Goal: Task Accomplishment & Management: Manage account settings

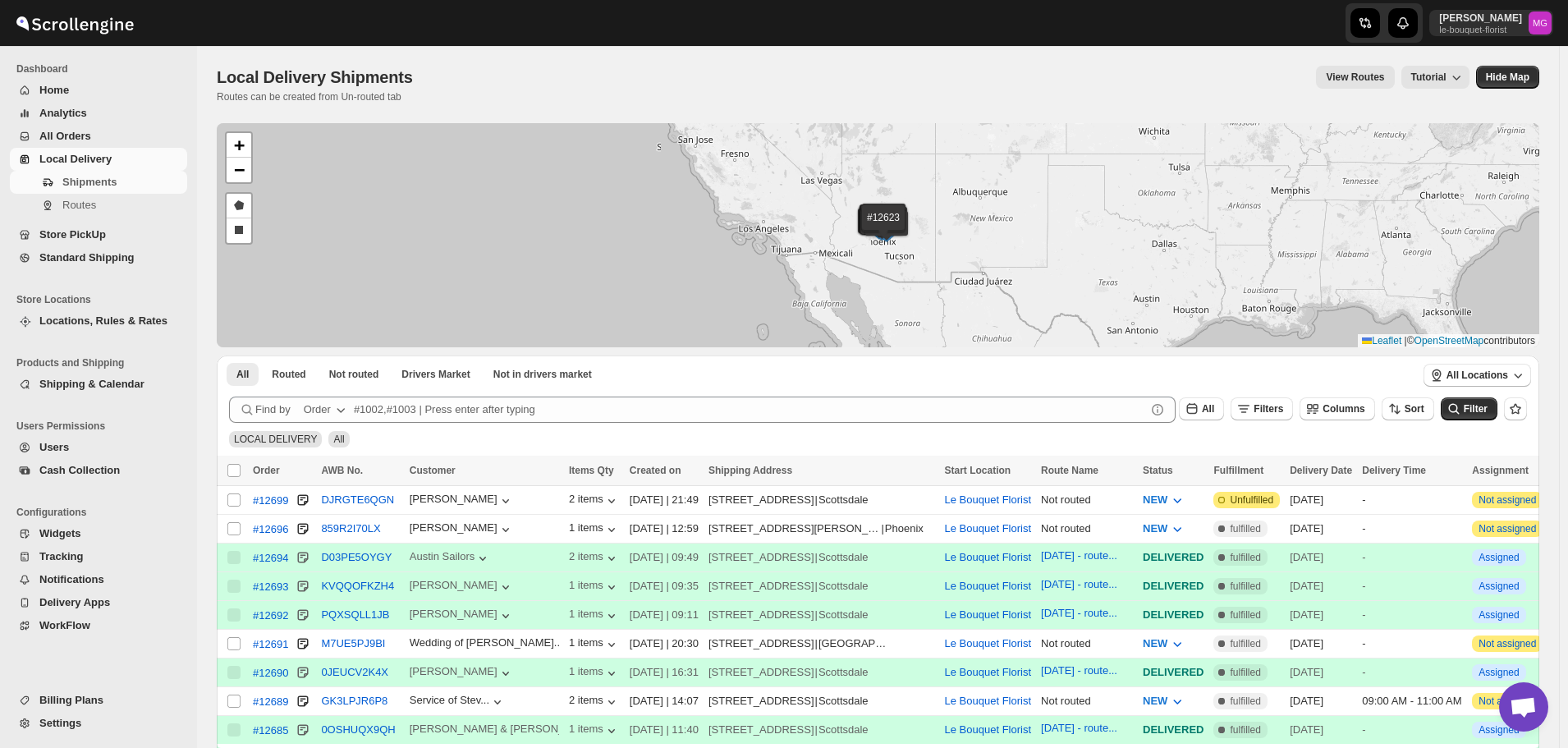
scroll to position [1063, 0]
click at [88, 391] on span "Shipping & Calendar" at bounding box center [112, 384] width 145 height 16
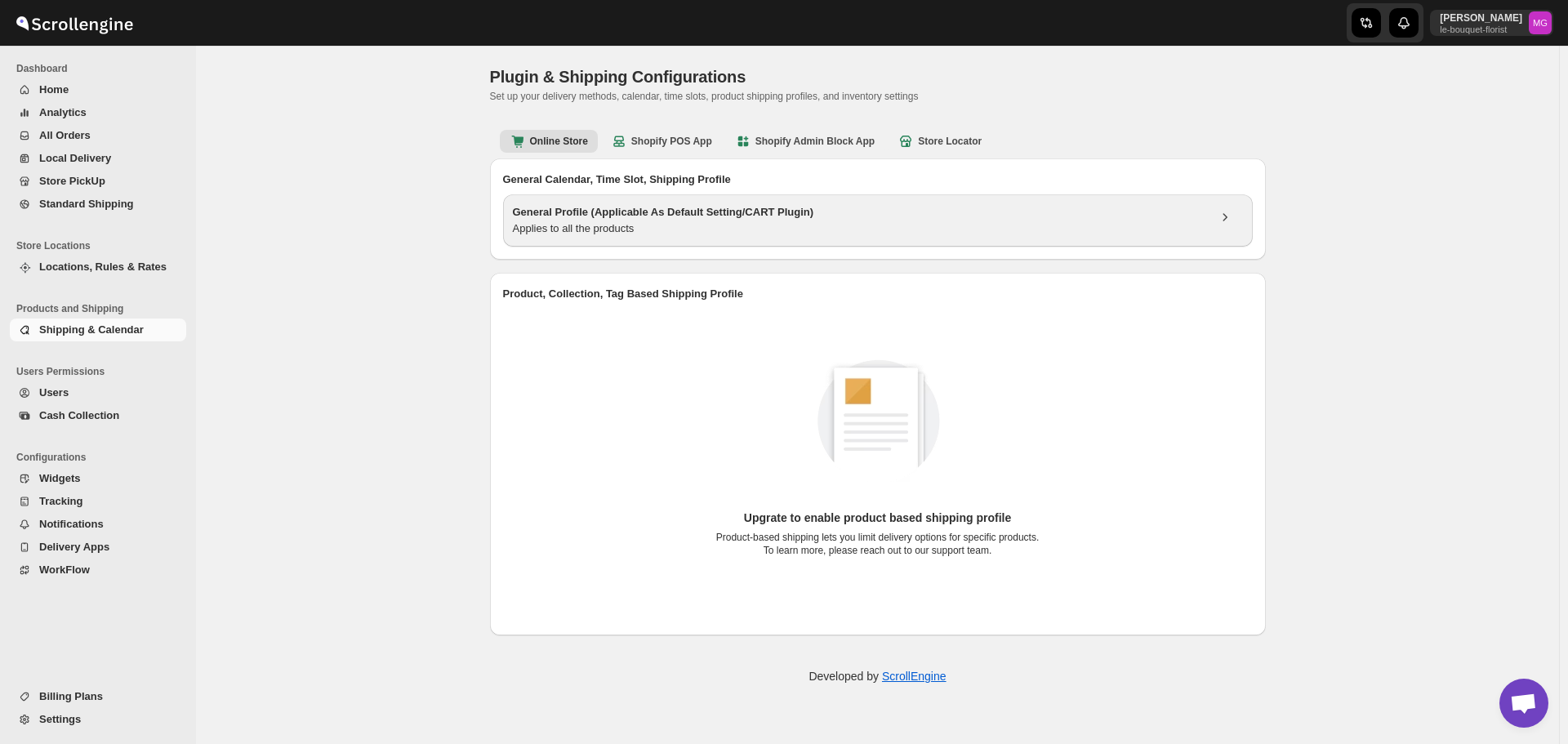
click at [618, 240] on div "General Profile (Applicable As Default Setting/CART Plugin) Applies to all the …" at bounding box center [877, 221] width 750 height 52
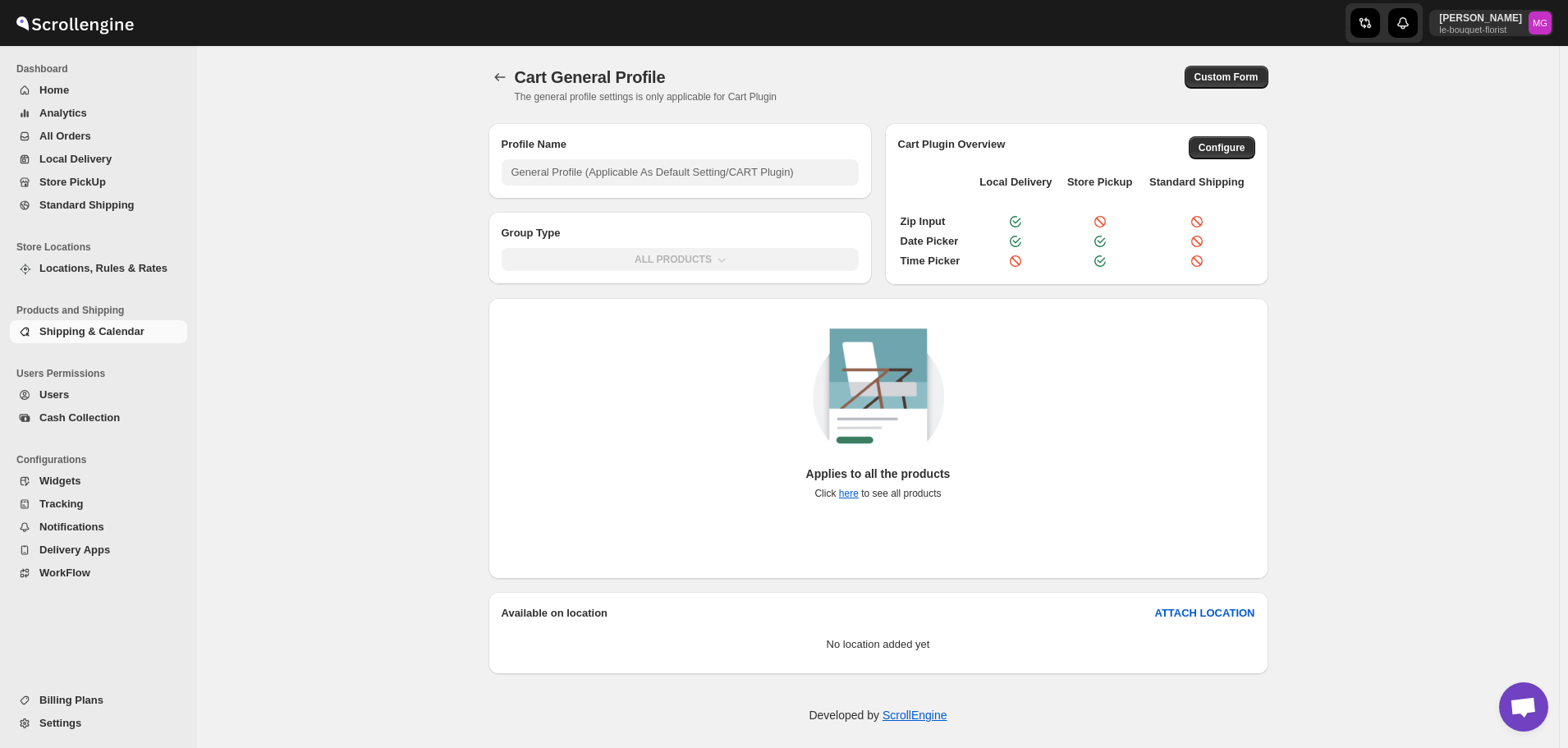
type input "General Profile (Applicable As Default Setting/CART Plugin)"
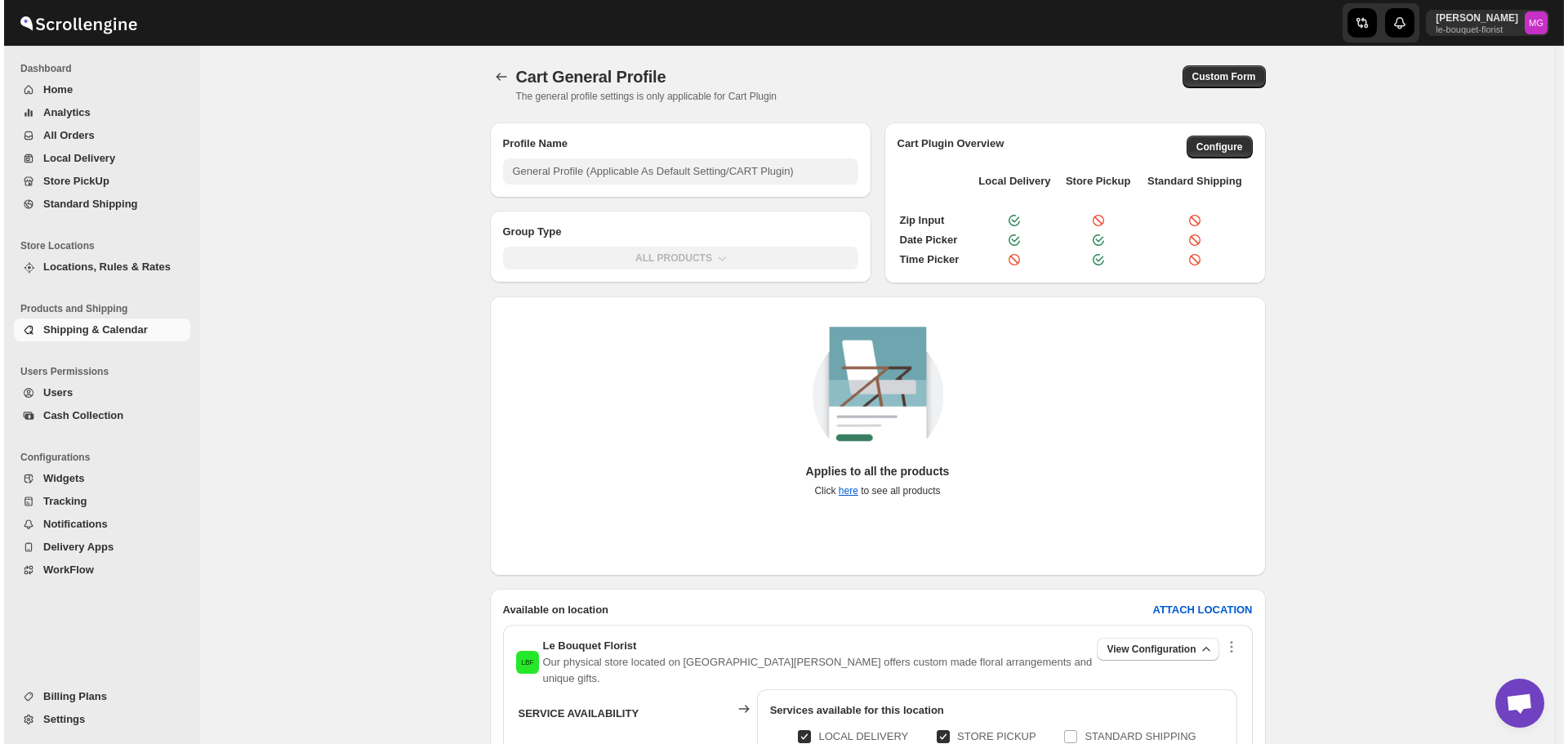
scroll to position [266, 0]
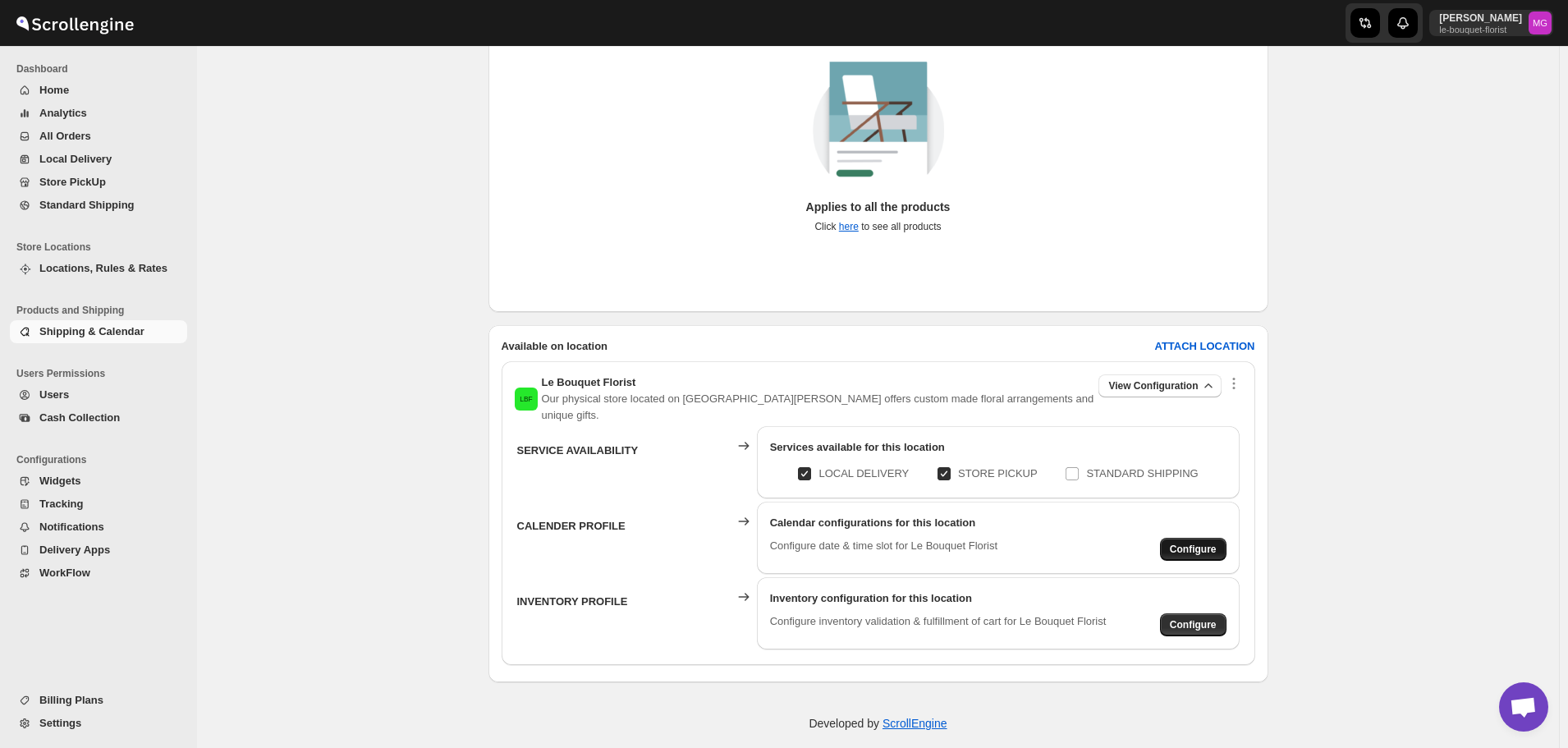
click at [1180, 537] on button "Configure" at bounding box center [1193, 549] width 67 height 23
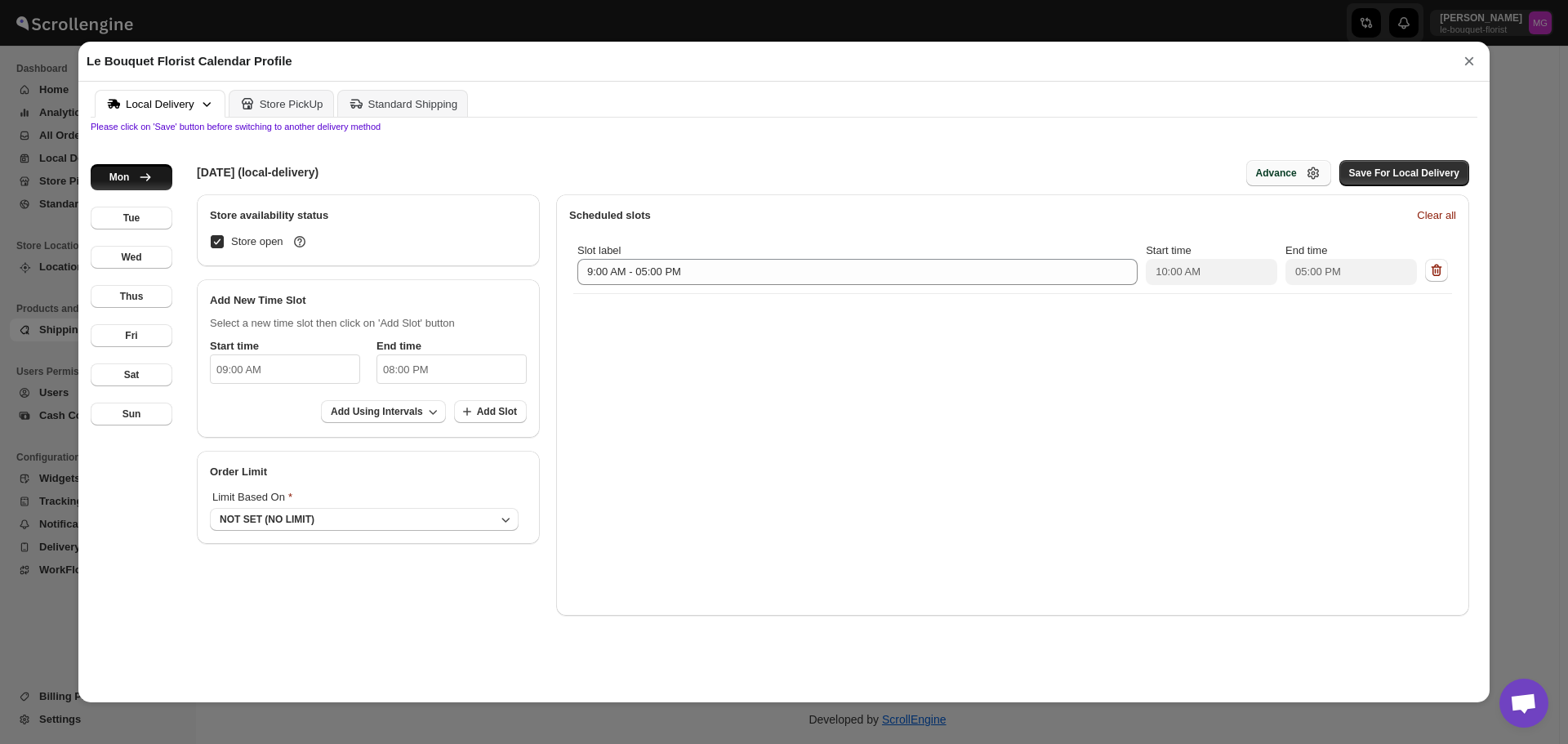
click at [1261, 170] on button "Advance" at bounding box center [1288, 173] width 85 height 26
select select "DAY"
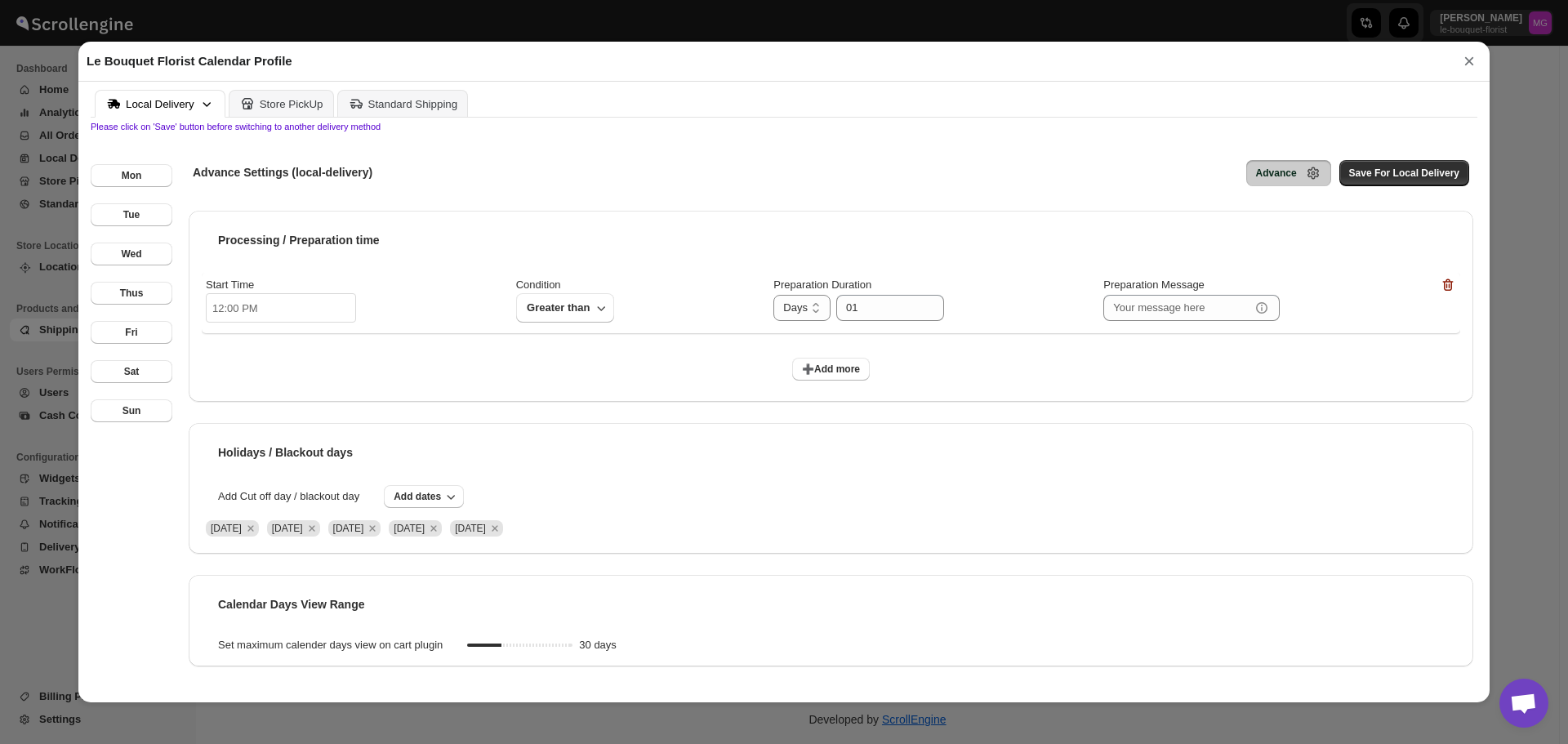
click at [220, 309] on input "12:00 PM" at bounding box center [281, 307] width 151 height 29
click at [230, 374] on li "02" at bounding box center [229, 371] width 45 height 20
type input "02:00 PM"
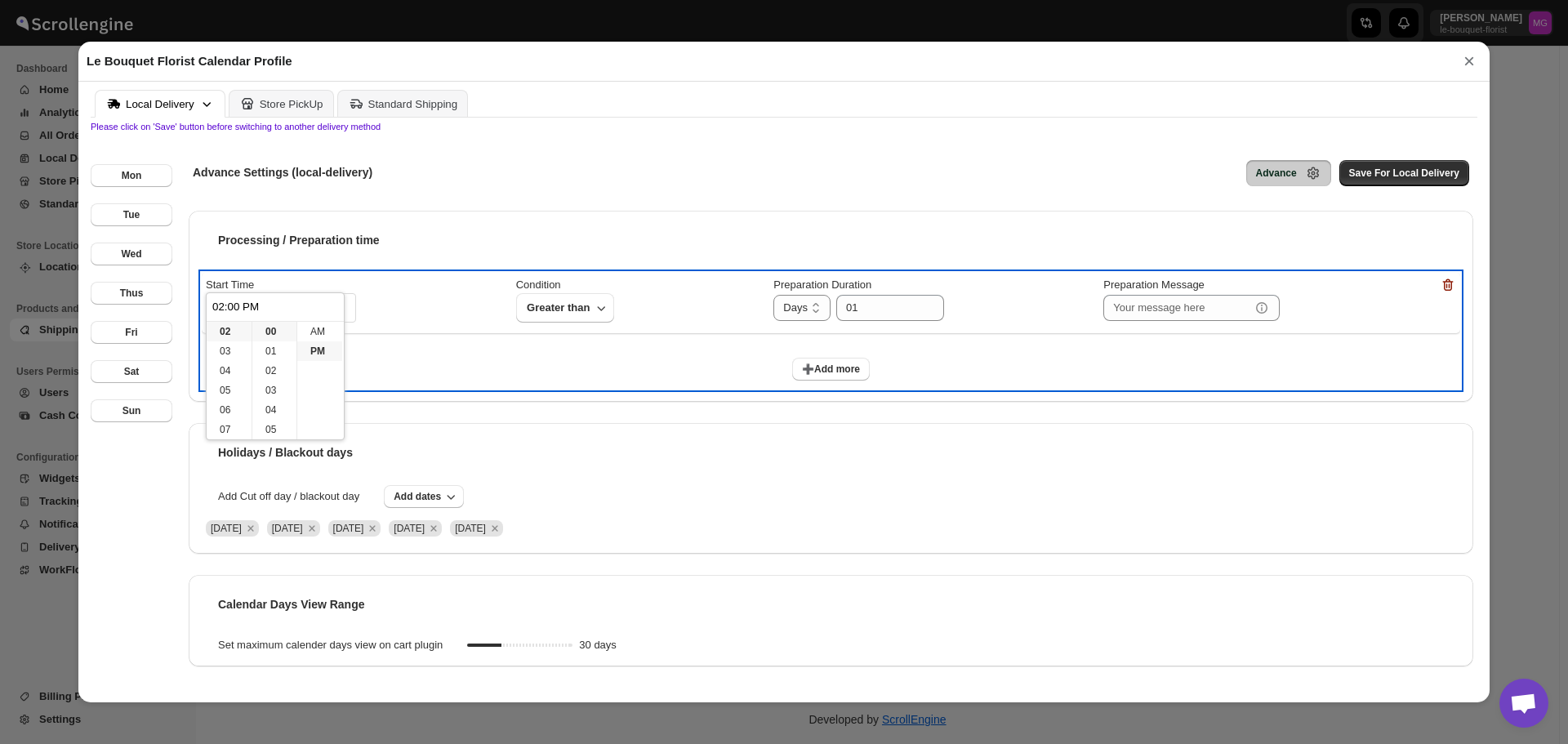
click at [561, 371] on div "➕Add more" at bounding box center [830, 365] width 1258 height 48
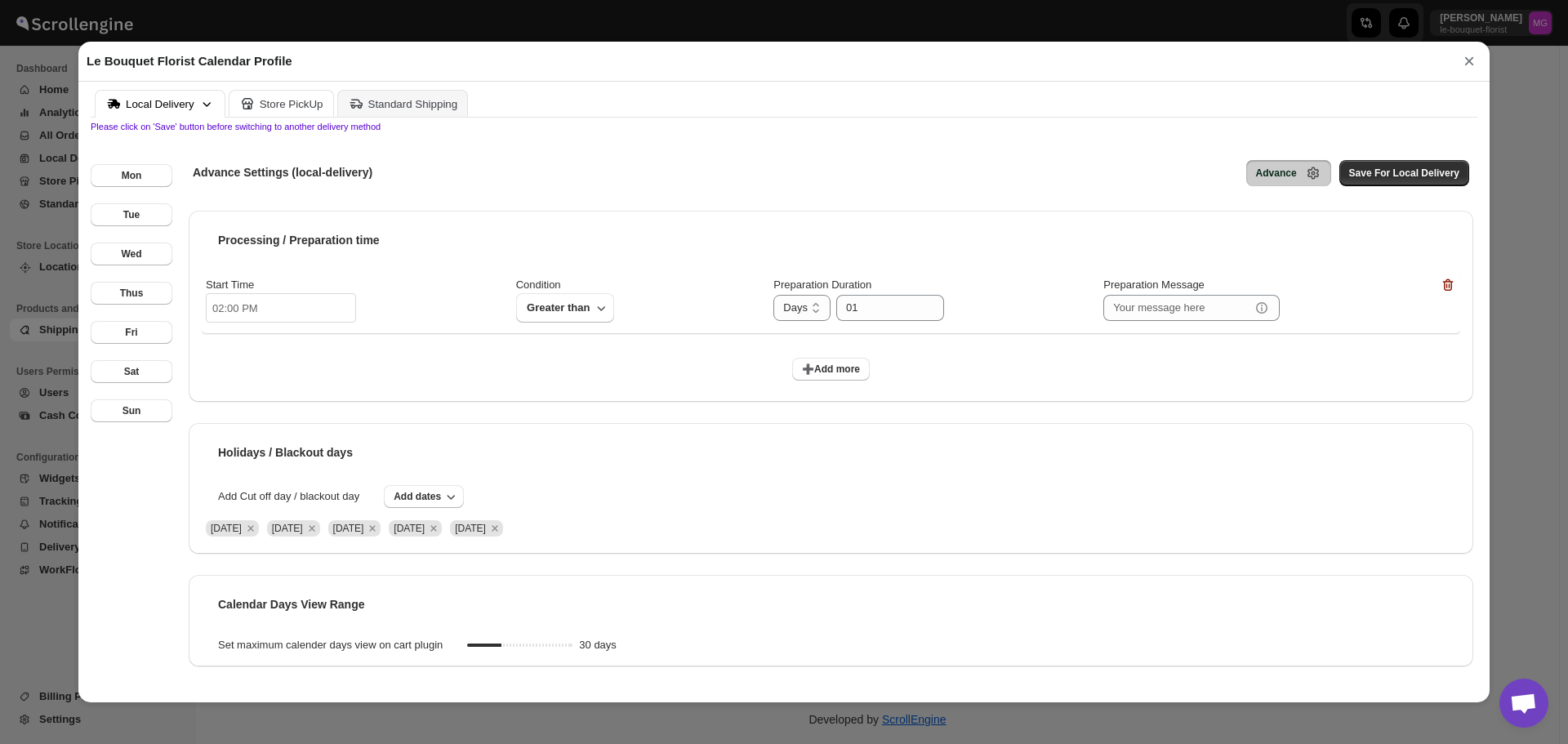
click at [298, 100] on div "Store PickUp" at bounding box center [291, 104] width 64 height 12
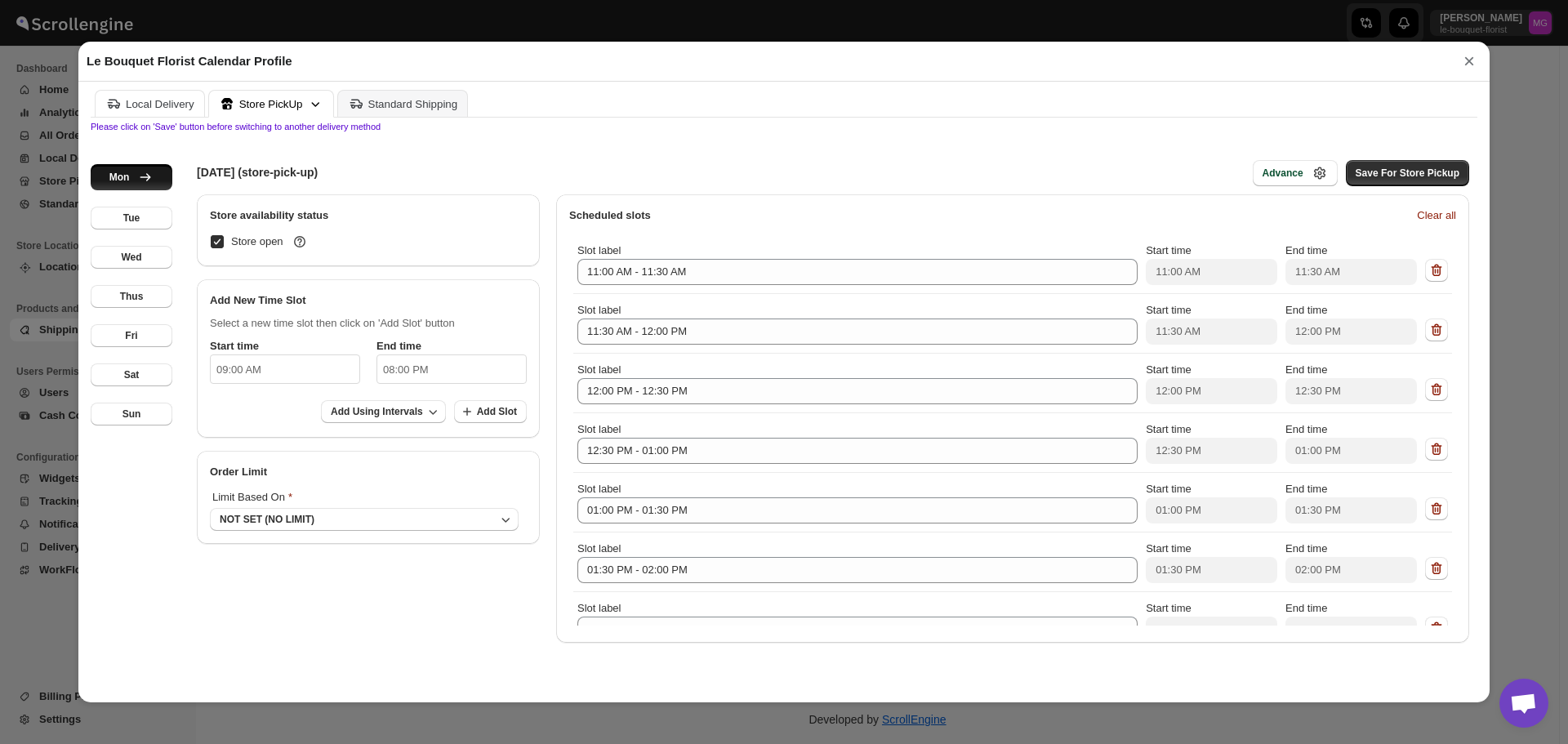
click at [134, 101] on div "Local Delivery" at bounding box center [159, 104] width 68 height 12
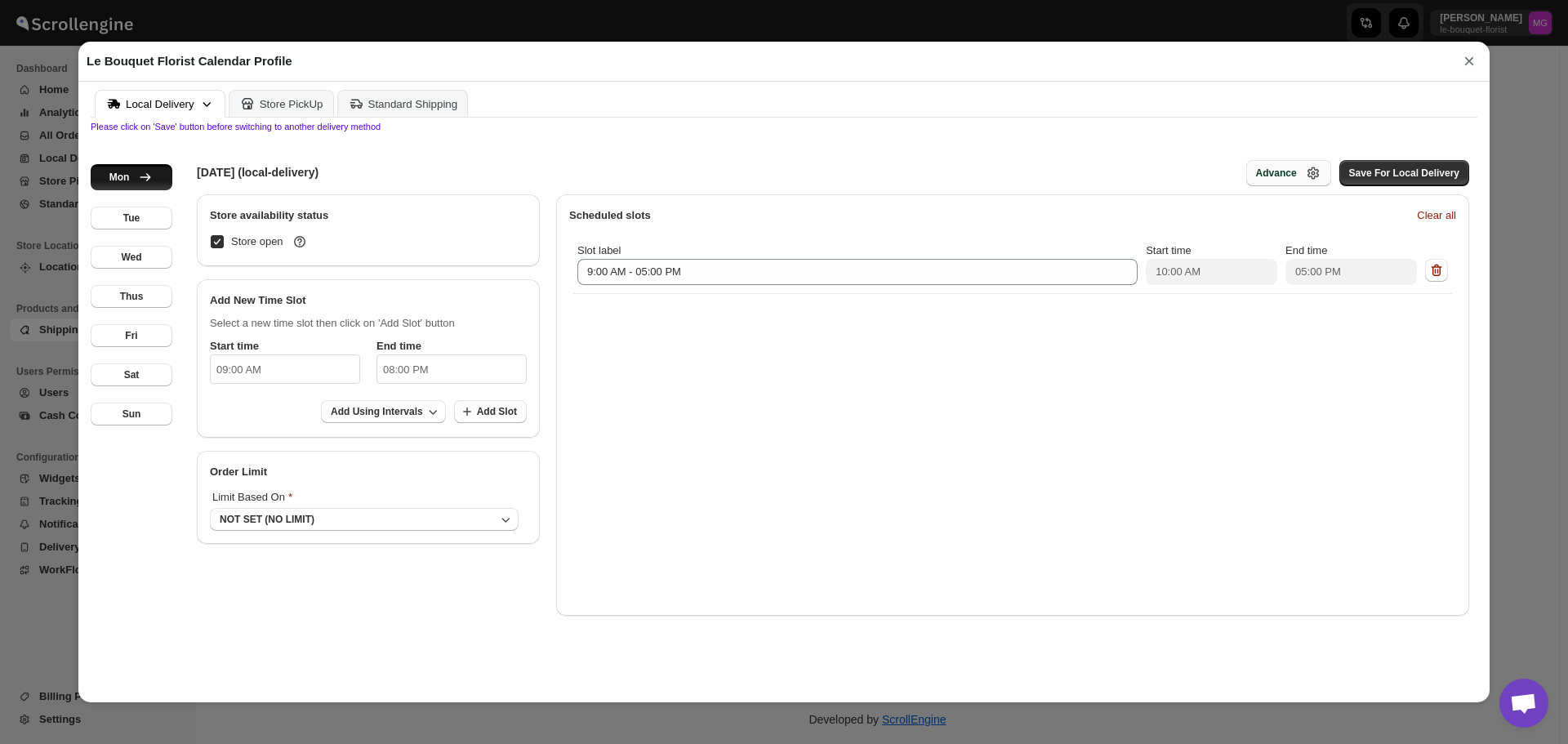
click at [1322, 176] on icon "button" at bounding box center [1312, 172] width 16 height 16
select select "DAY"
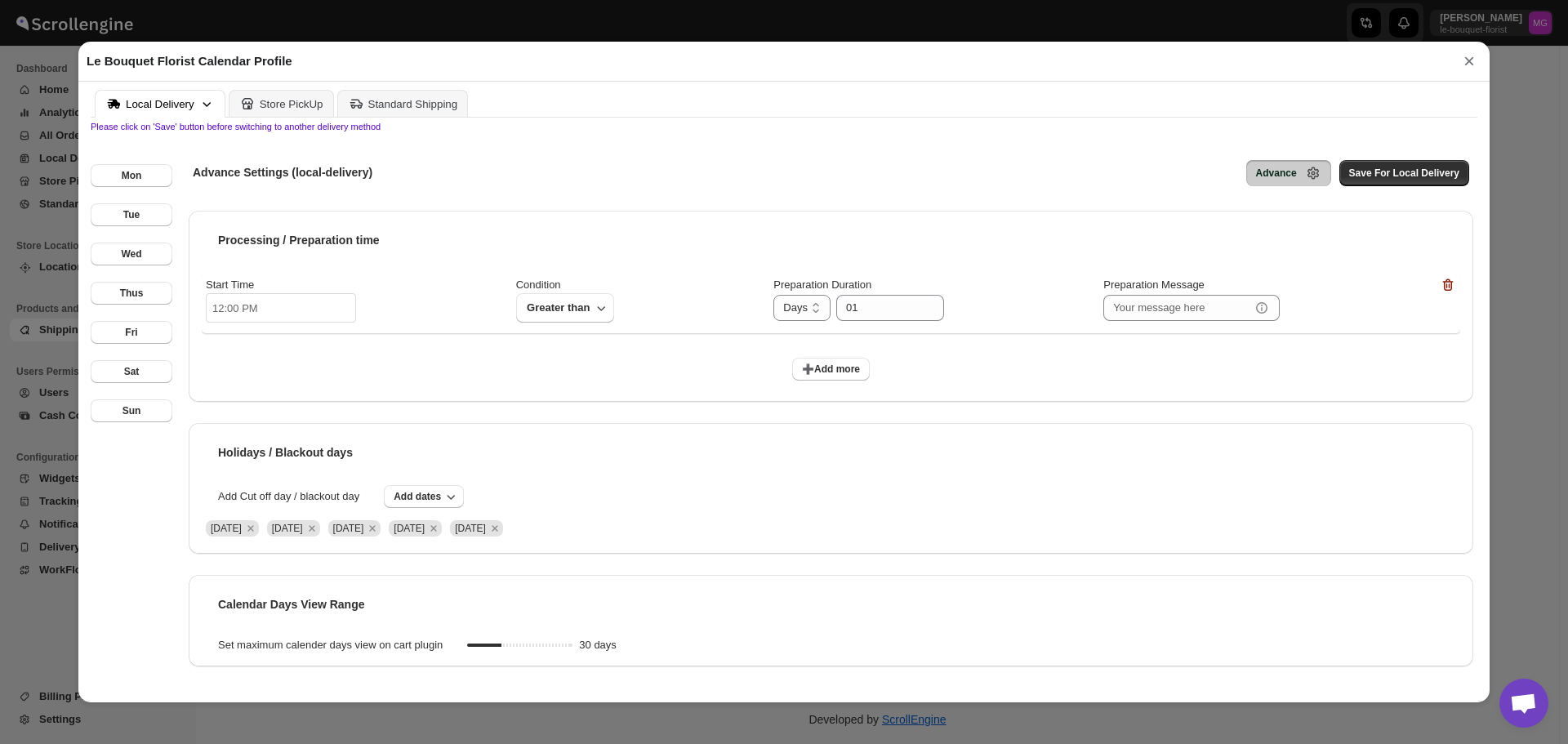
click at [217, 312] on input "12:00 PM" at bounding box center [281, 307] width 151 height 29
click at [227, 362] on li "02" at bounding box center [229, 371] width 45 height 20
type input "02:00 PM"
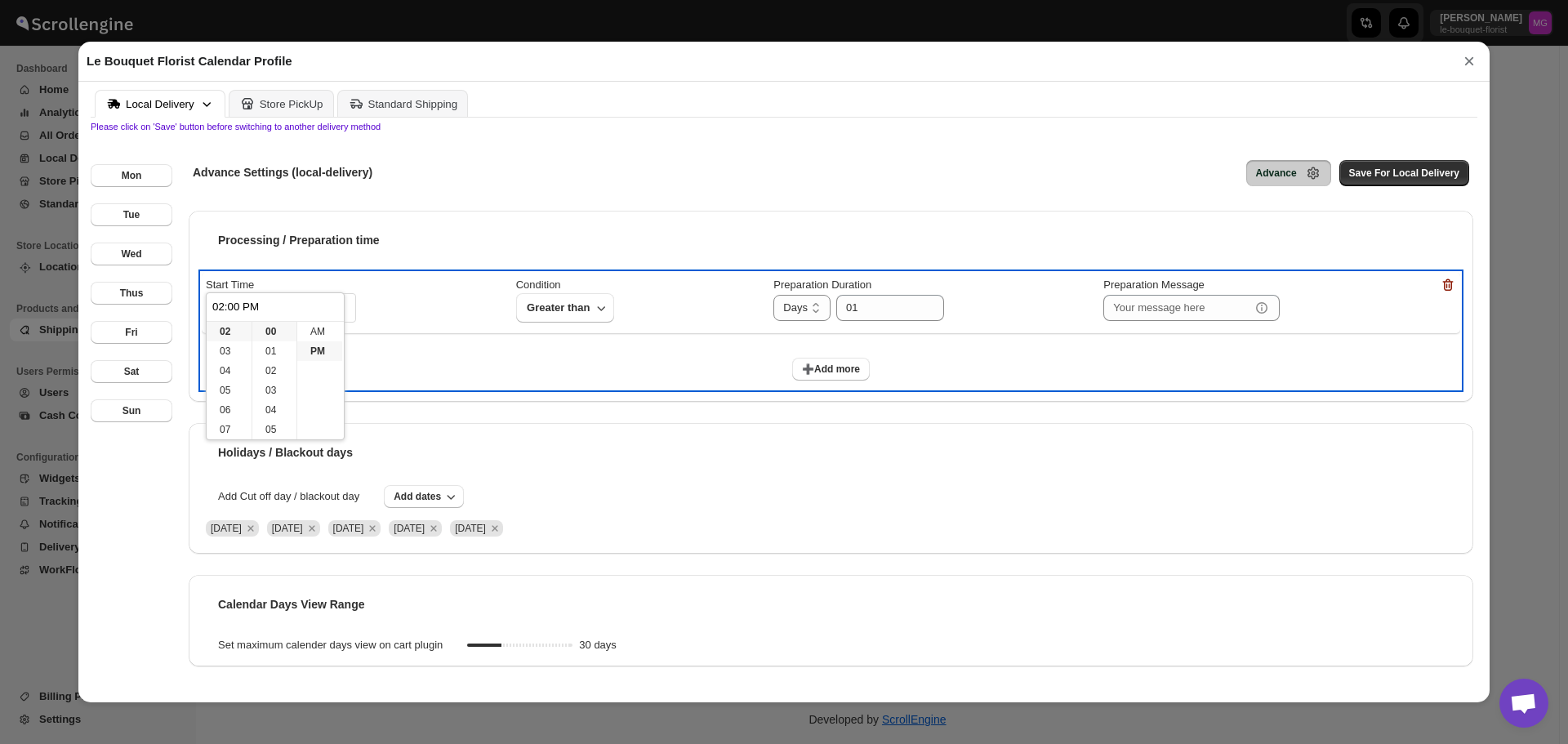
click at [1326, 377] on div "➕Add more" at bounding box center [830, 365] width 1258 height 48
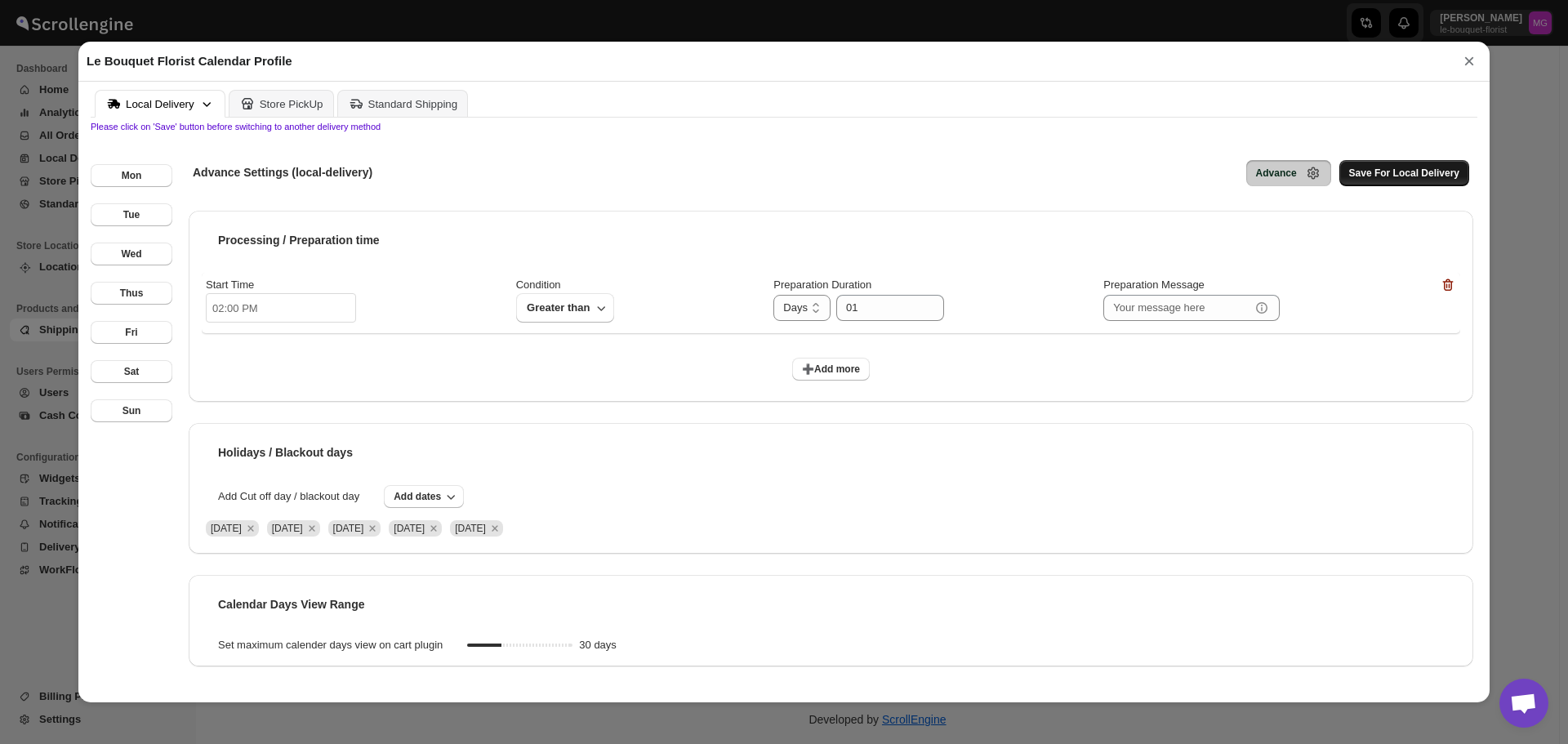
click at [1420, 176] on span "Save For Local Delivery" at bounding box center [1404, 173] width 110 height 13
click at [503, 534] on icon "Remove Sat Sep 27 2025" at bounding box center [495, 529] width 15 height 15
click at [1378, 173] on span "Save For Local Delivery" at bounding box center [1404, 173] width 110 height 13
click at [282, 99] on div "Store PickUp" at bounding box center [291, 104] width 64 height 12
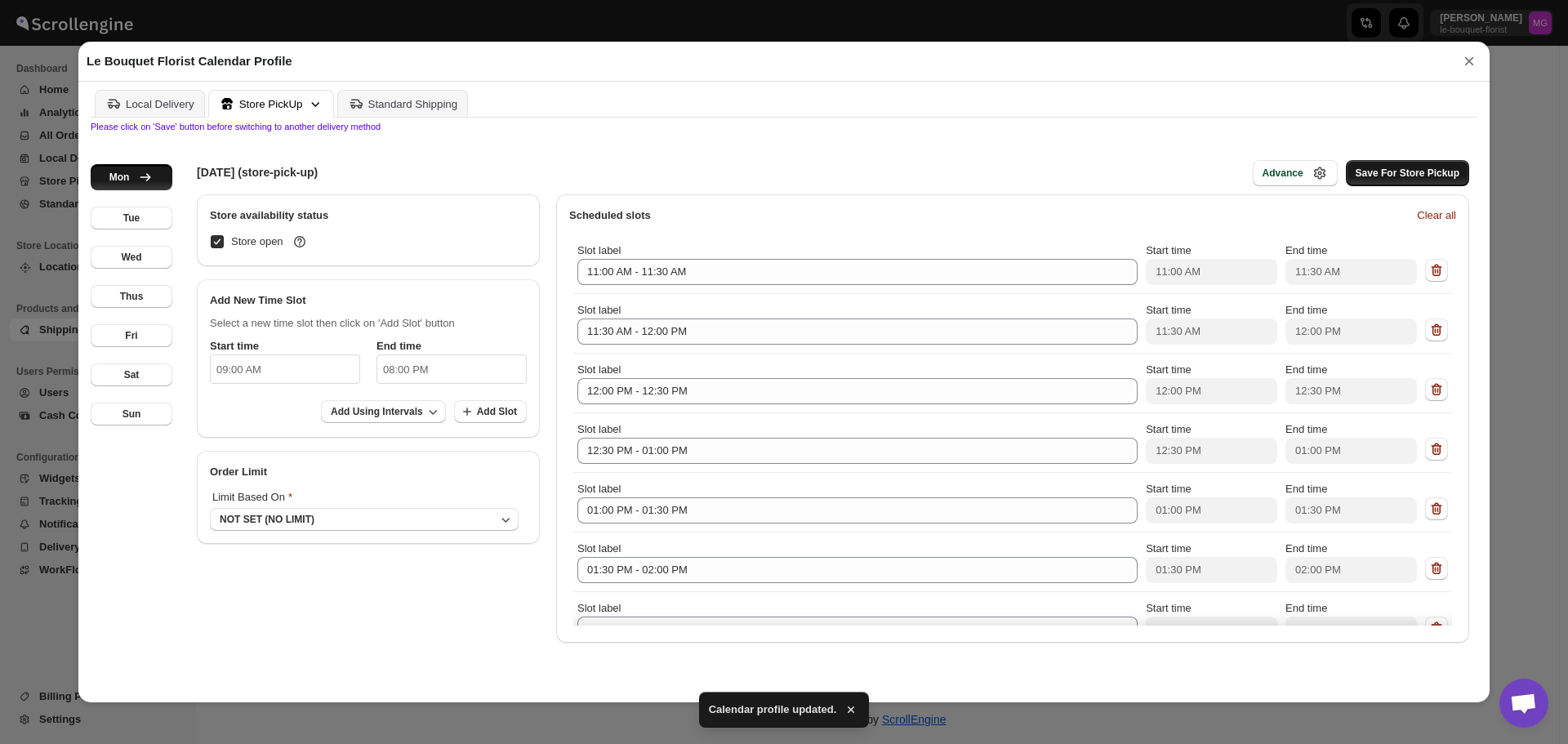
click at [1461, 170] on button "Save For Store Pickup" at bounding box center [1408, 173] width 124 height 26
click at [1303, 176] on div "Advance" at bounding box center [1283, 173] width 41 height 13
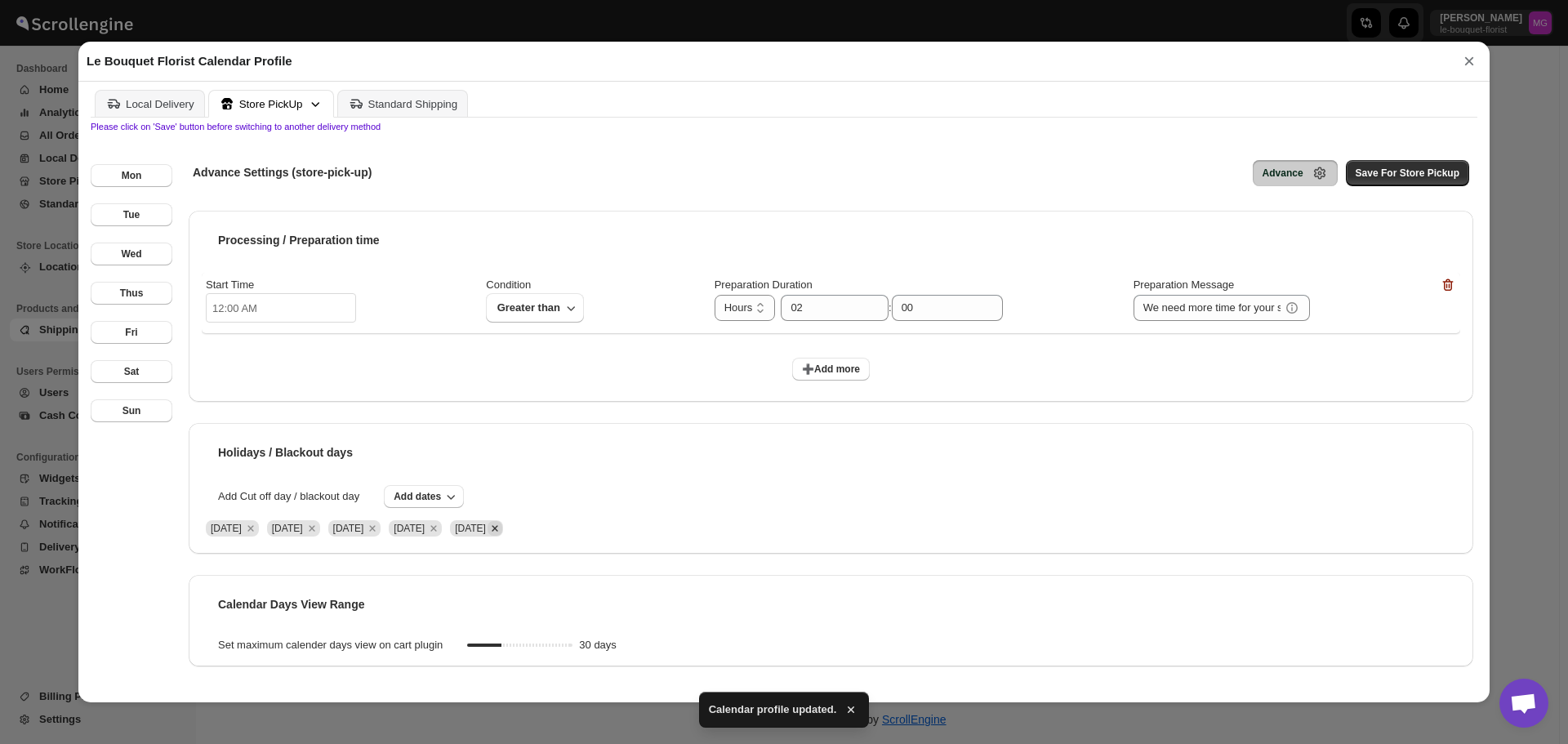
click at [497, 529] on icon "Remove Sat Sep 27 2025" at bounding box center [494, 529] width 6 height 6
click at [1417, 174] on span "Save For Store Pickup" at bounding box center [1407, 173] width 104 height 13
click at [131, 98] on div "Local Delivery" at bounding box center [159, 104] width 68 height 12
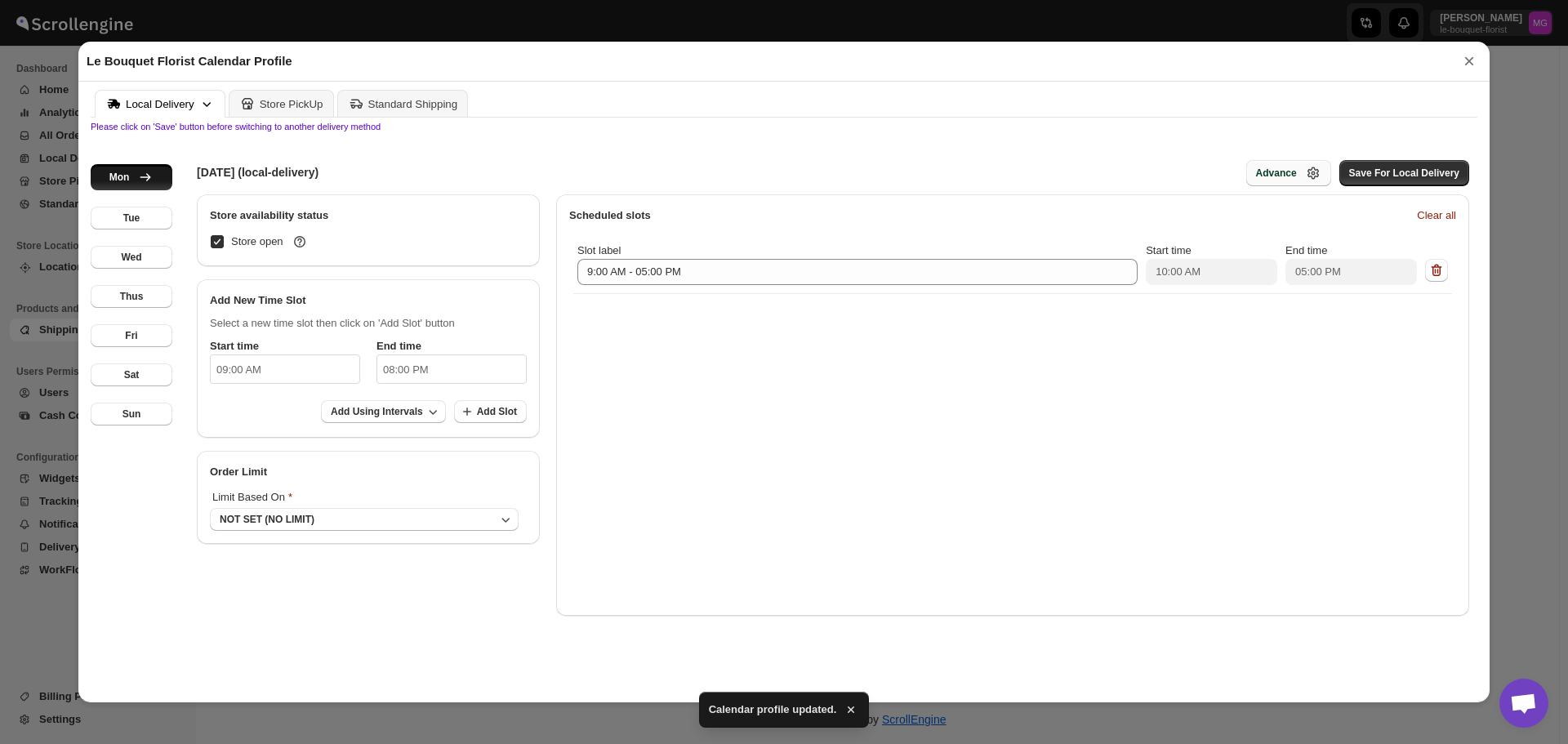
click at [1277, 168] on div "Advance" at bounding box center [1289, 172] width 66 height 16
select select "DAY"
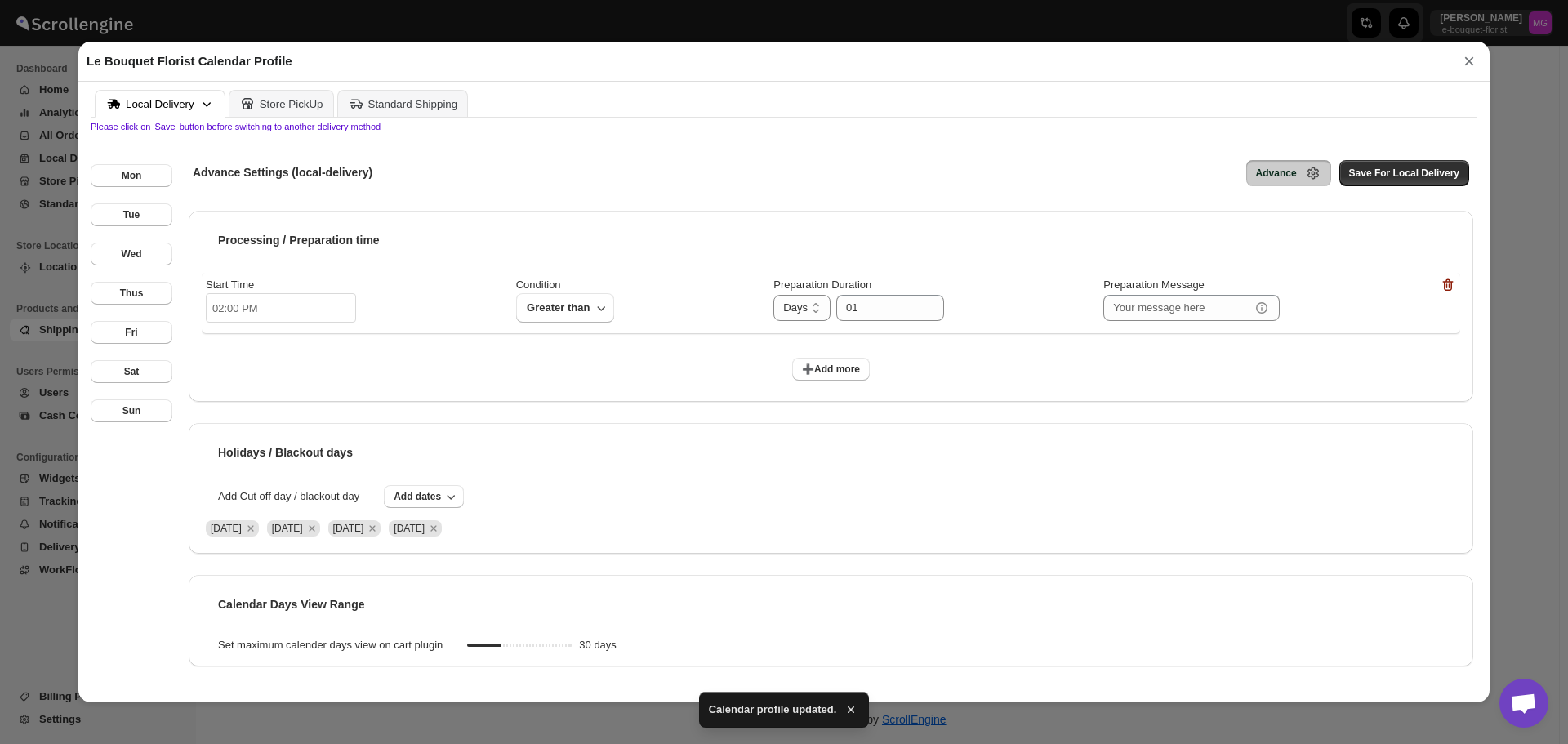
click at [1480, 59] on button "×" at bounding box center [1469, 61] width 24 height 22
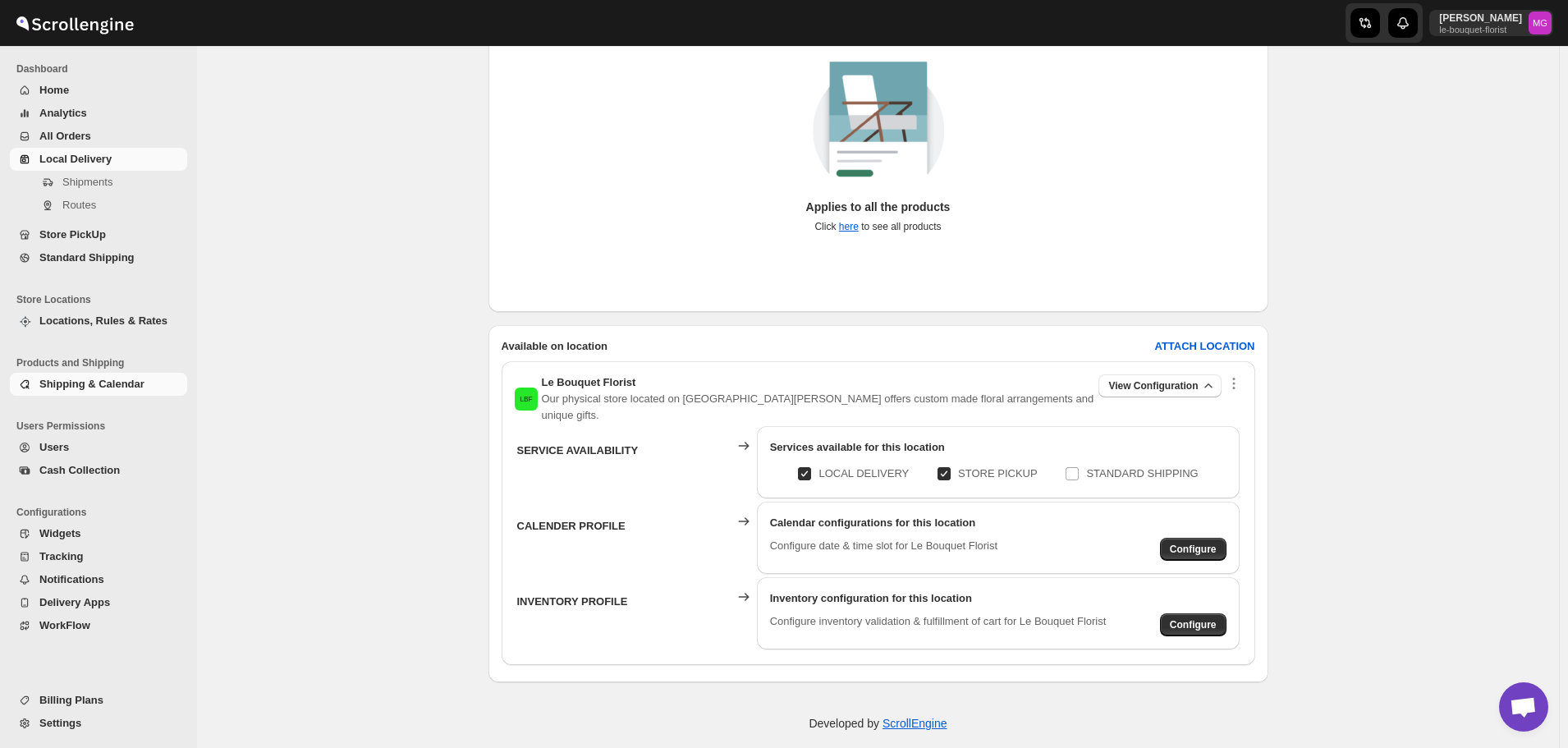
click at [106, 158] on span "Local Delivery" at bounding box center [75, 158] width 72 height 12
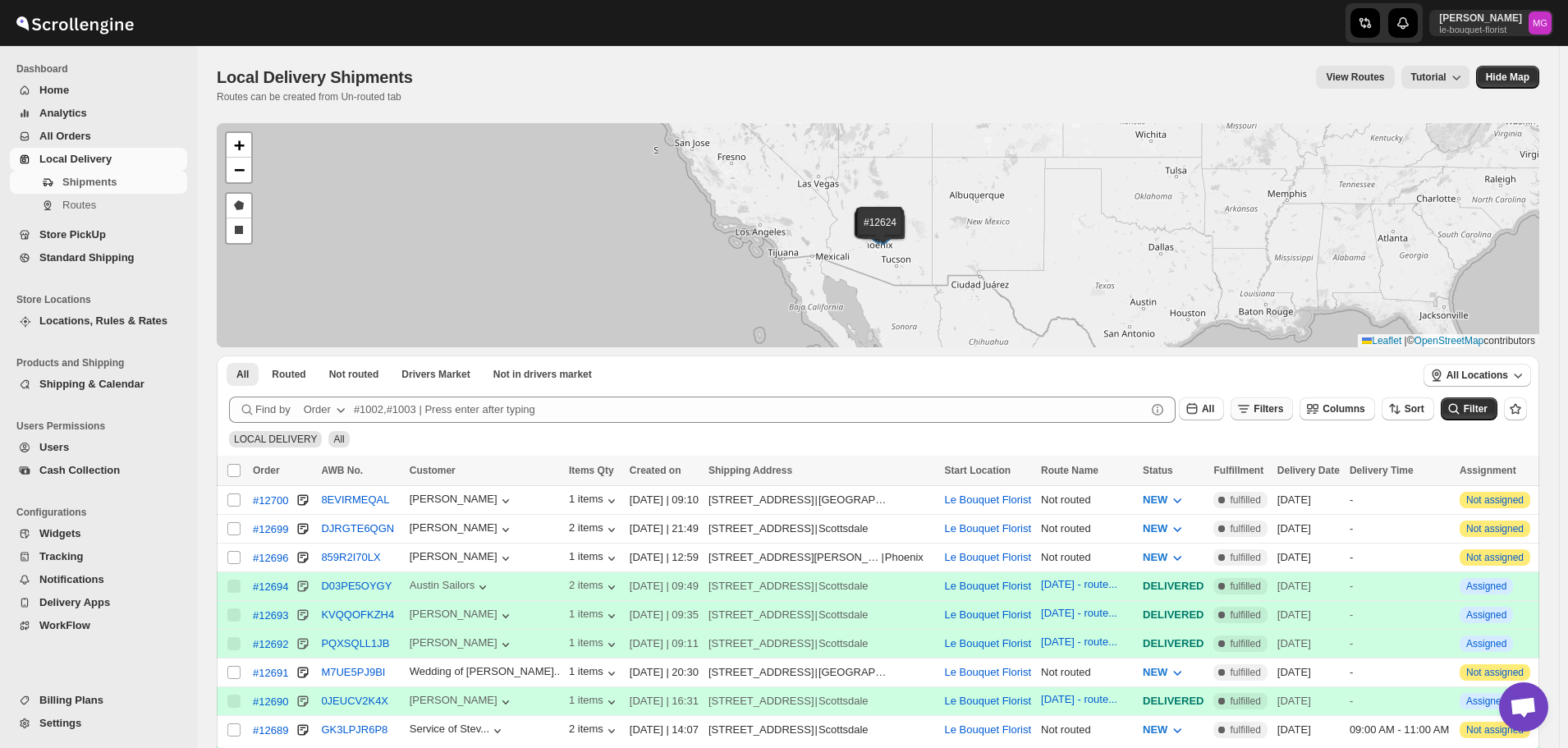
click at [1271, 411] on span "Filters" at bounding box center [1268, 408] width 29 height 11
click at [1260, 480] on icon "button" at bounding box center [1252, 473] width 16 height 16
click at [1245, 489] on div "Select" at bounding box center [1277, 474] width 328 height 42
click at [1210, 479] on icon "button" at bounding box center [1205, 474] width 16 height 16
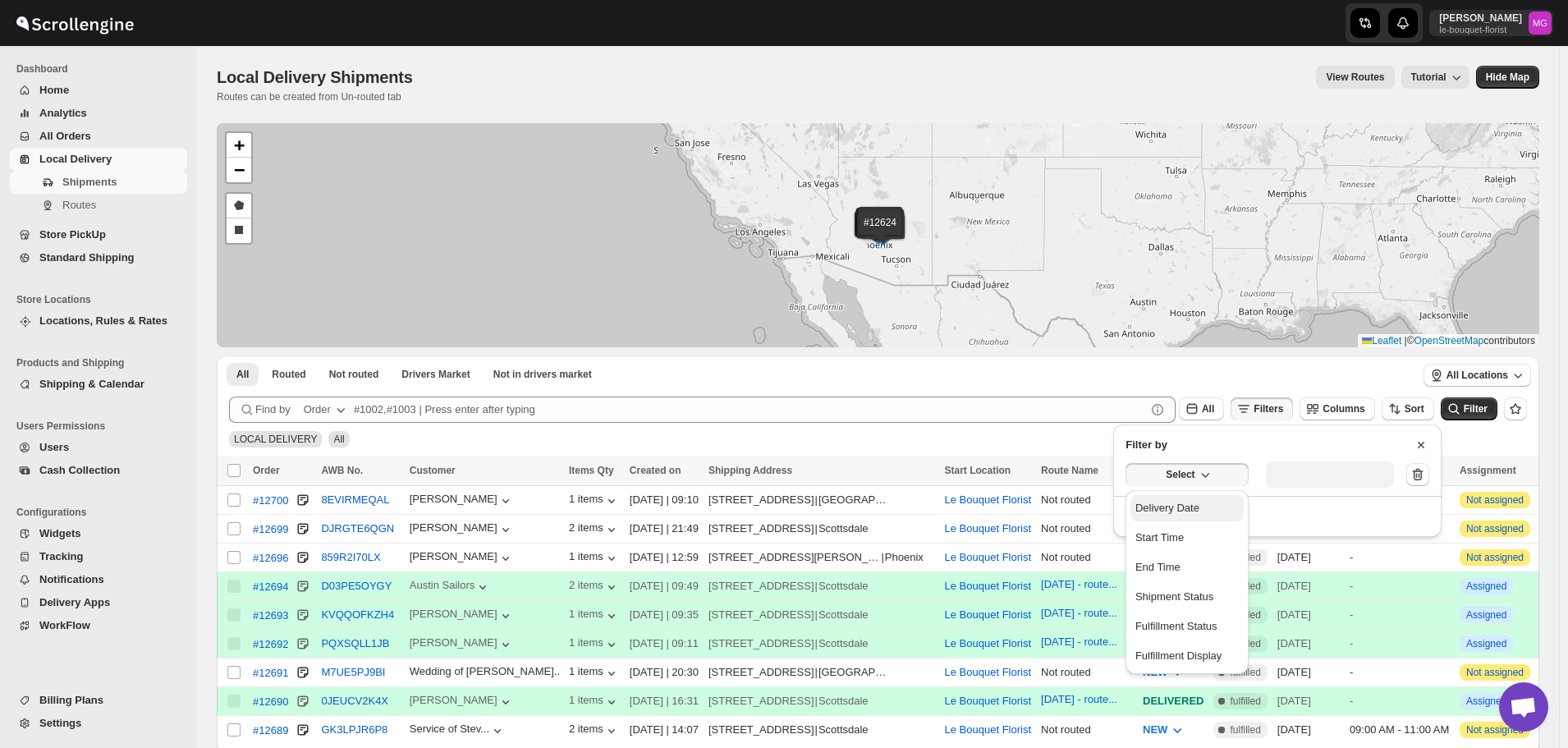
click at [1206, 501] on button "Delivery Date" at bounding box center [1187, 508] width 113 height 26
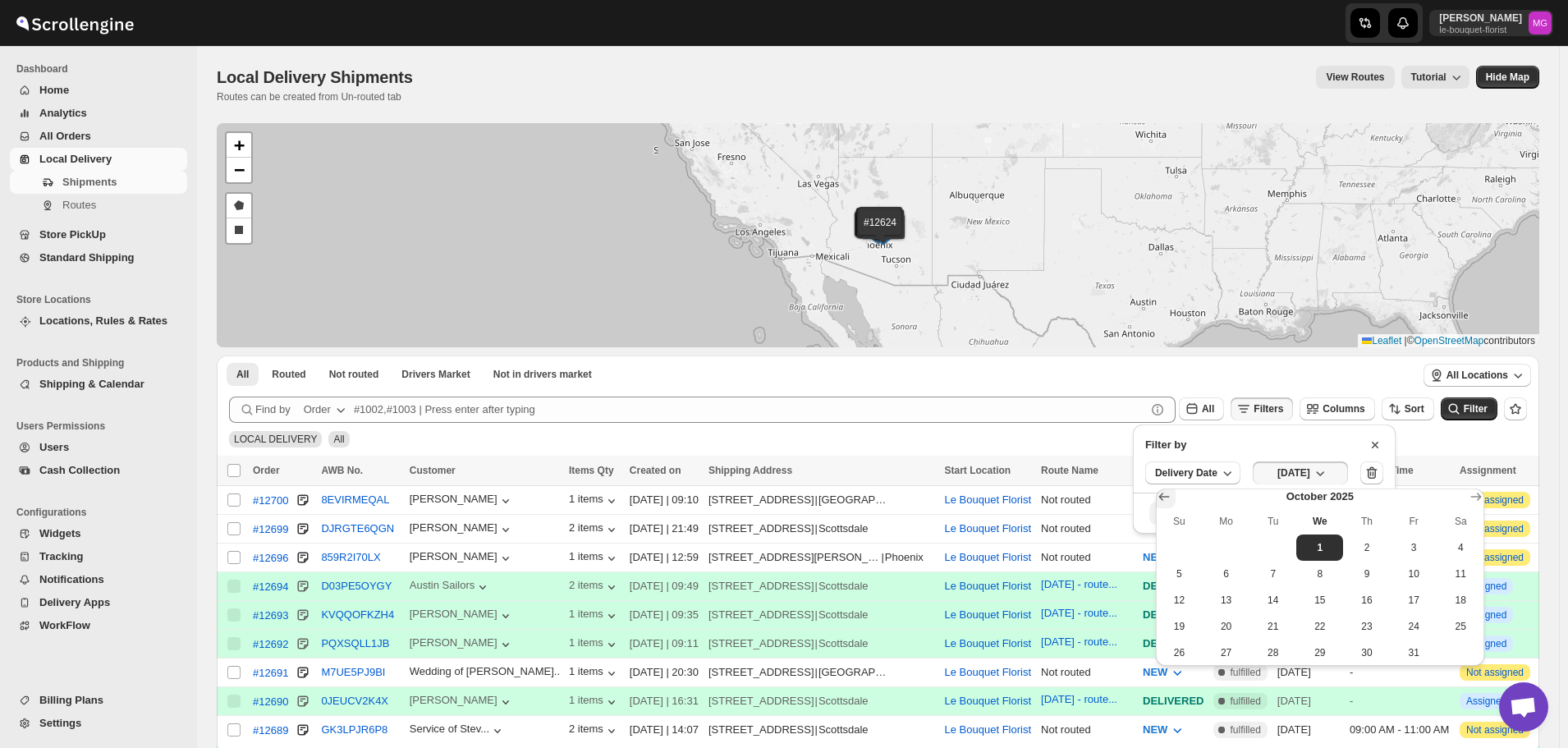
click at [1167, 492] on icon "Show previous month, September 2025" at bounding box center [1163, 496] width 16 height 16
click at [1268, 653] on span "30" at bounding box center [1273, 653] width 34 height 13
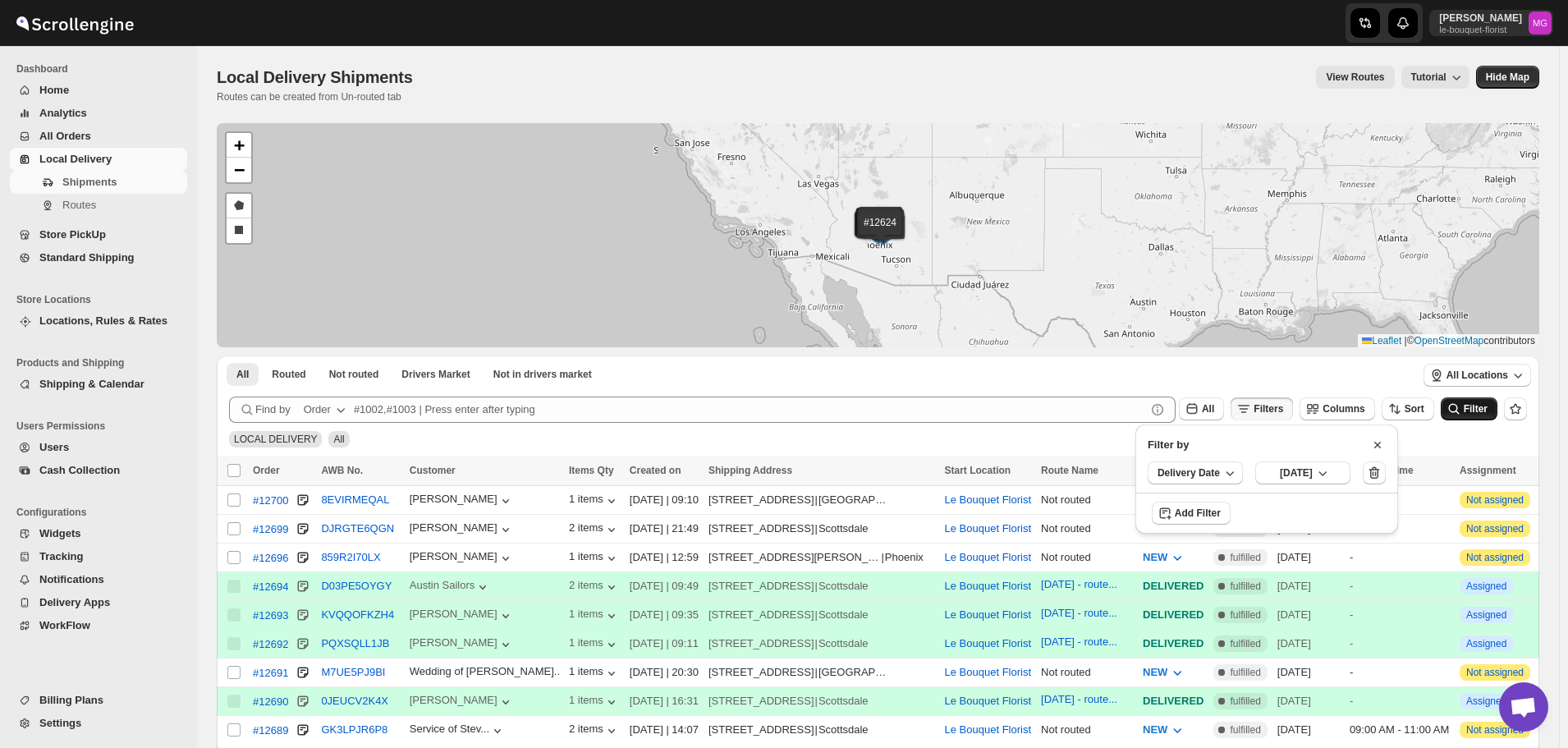
click at [1463, 415] on icon "submit" at bounding box center [1453, 408] width 16 height 16
